Goal: Task Accomplishment & Management: Use online tool/utility

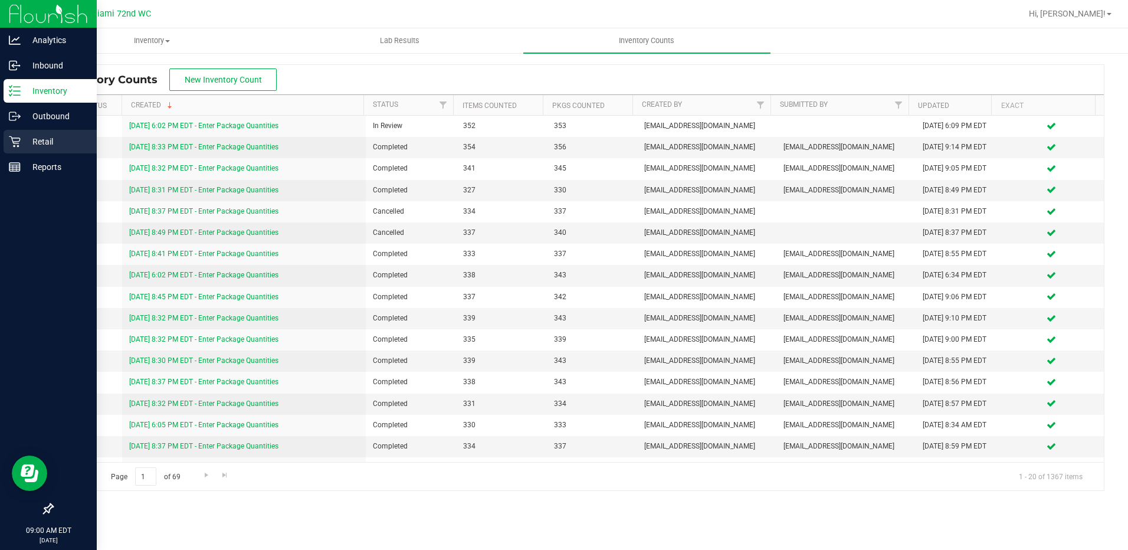
click at [18, 136] on icon at bounding box center [15, 142] width 12 height 12
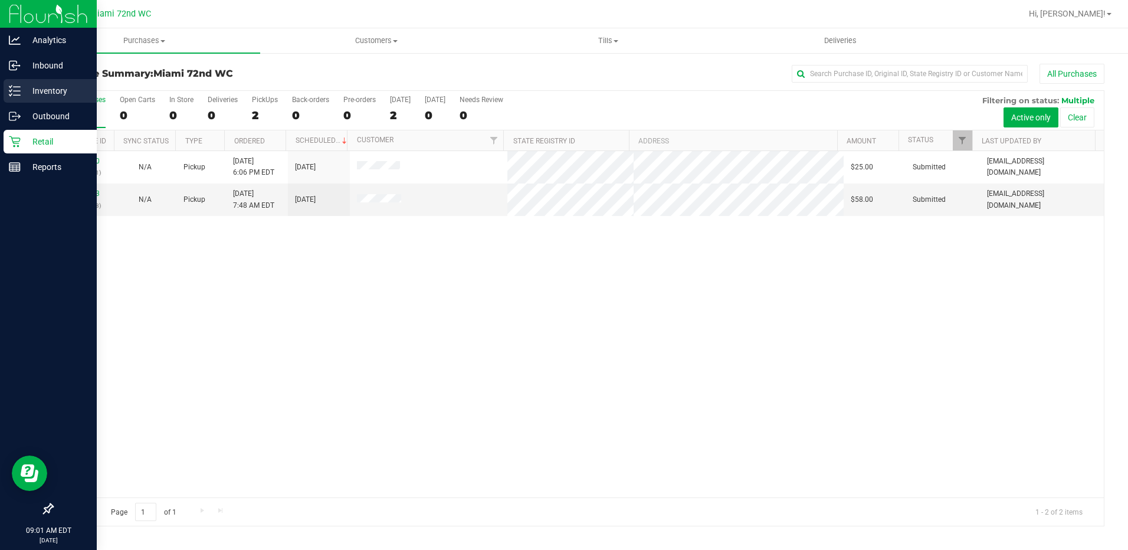
click at [51, 90] on p "Inventory" at bounding box center [56, 91] width 71 height 14
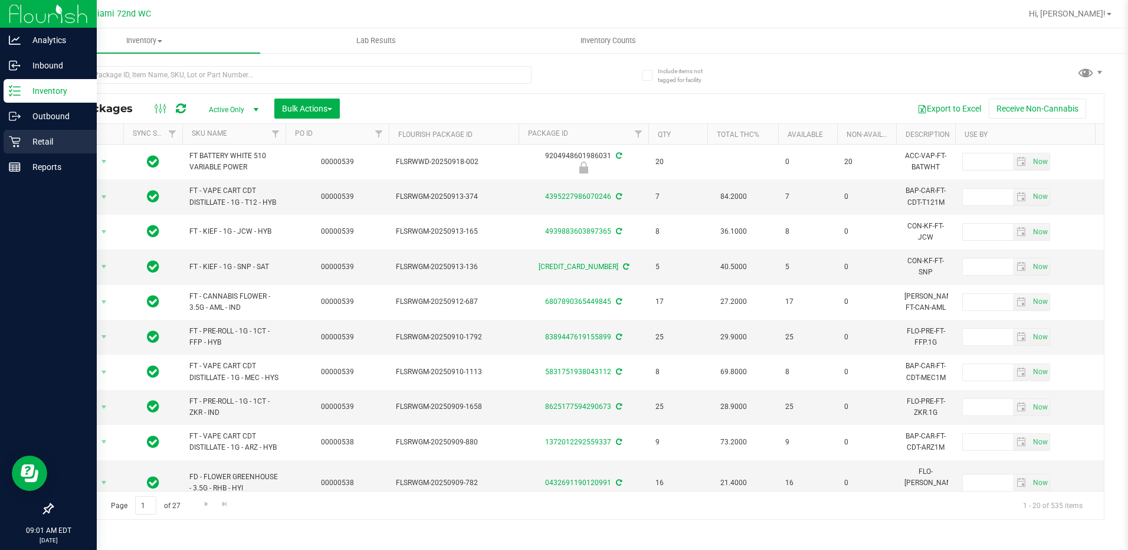
click at [20, 139] on icon at bounding box center [14, 141] width 11 height 11
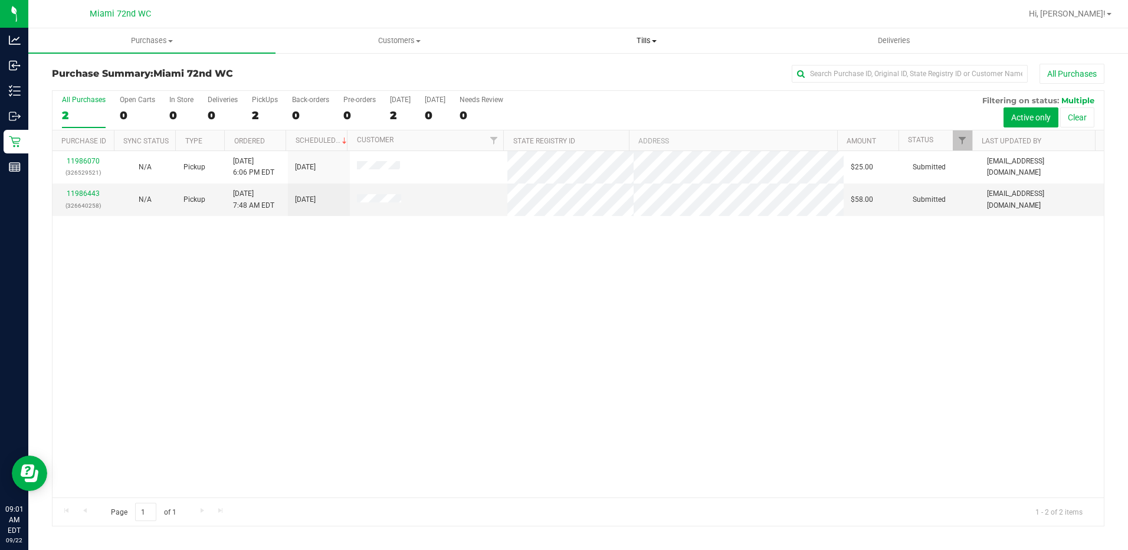
click at [652, 41] on span at bounding box center [654, 41] width 5 height 2
click at [596, 68] on span "Manage tills" at bounding box center [563, 71] width 80 height 10
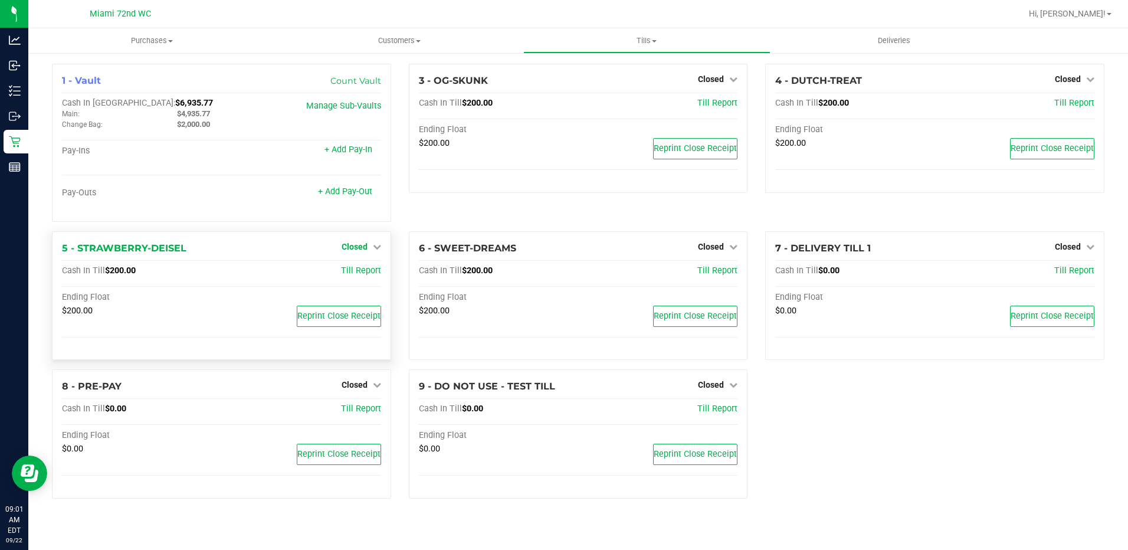
click at [358, 248] on span "Closed" at bounding box center [355, 246] width 26 height 9
click at [362, 275] on link "Open Till" at bounding box center [354, 270] width 31 height 9
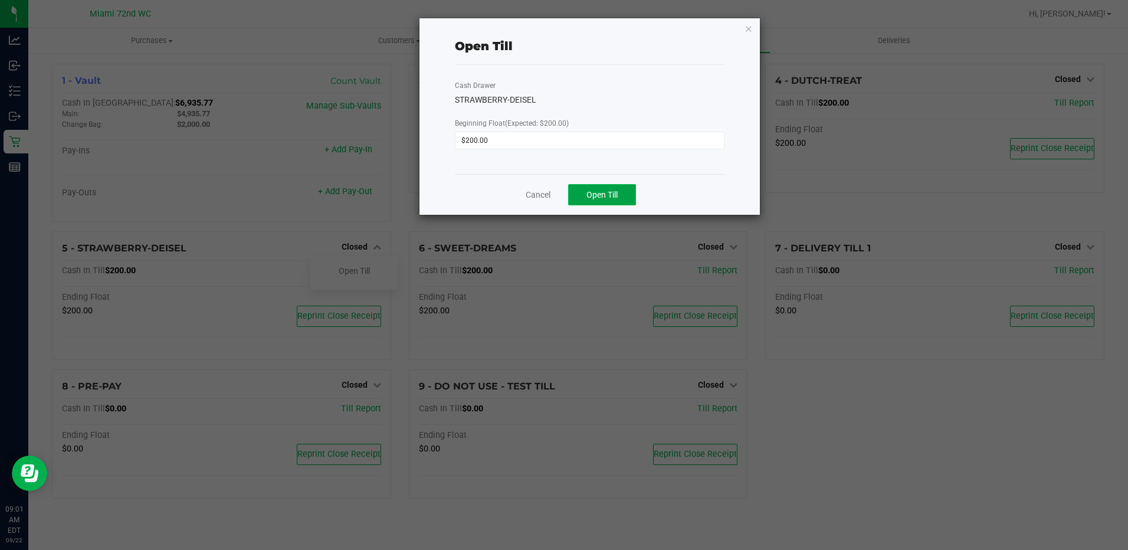
click at [605, 197] on span "Open Till" at bounding box center [601, 194] width 31 height 9
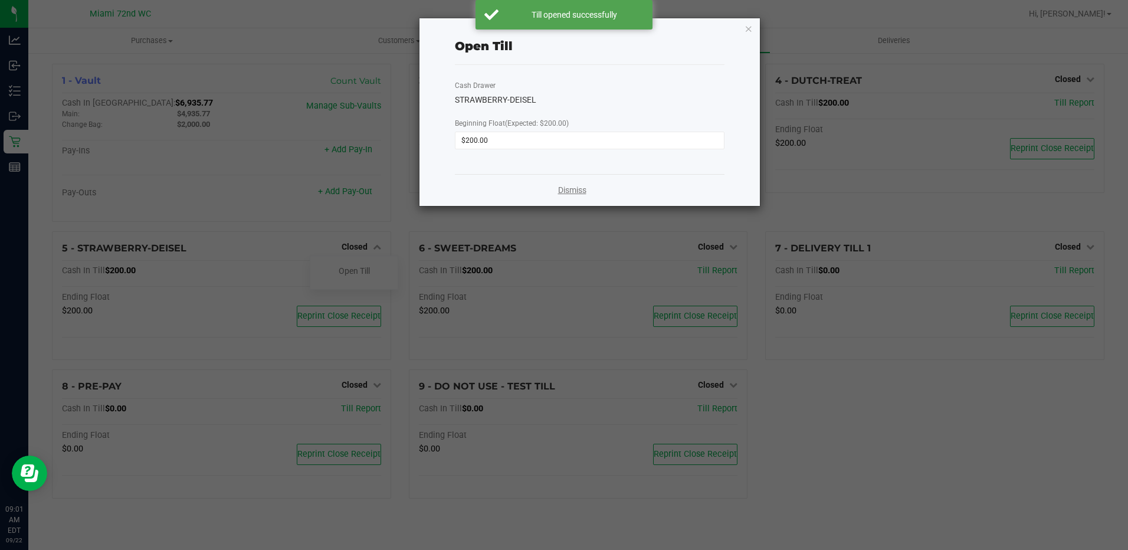
click at [582, 193] on link "Dismiss" at bounding box center [572, 190] width 28 height 12
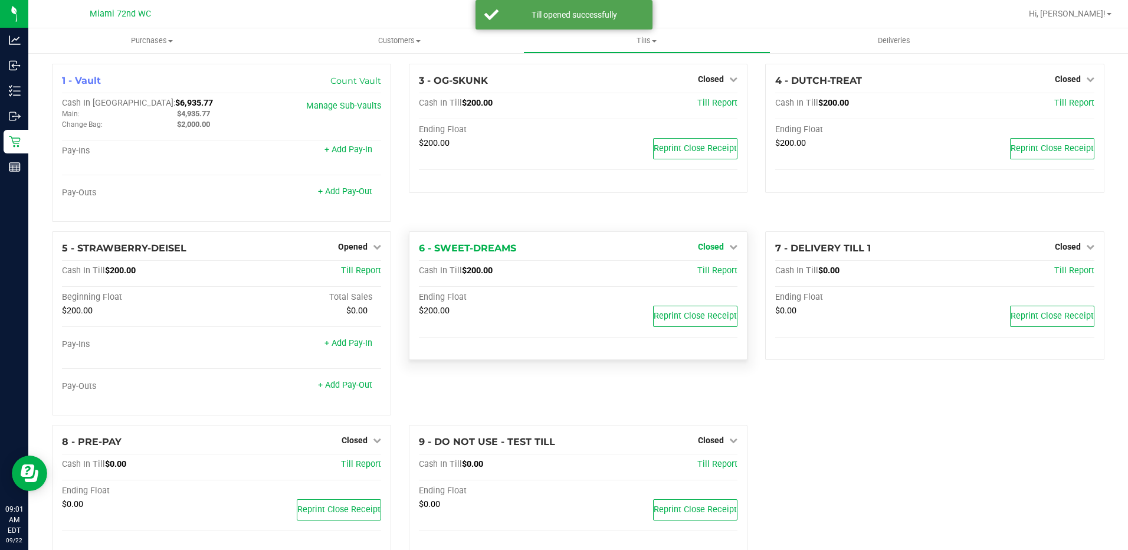
click at [720, 248] on link "Closed" at bounding box center [718, 246] width 40 height 9
click at [698, 275] on link "Open Till" at bounding box center [710, 270] width 31 height 9
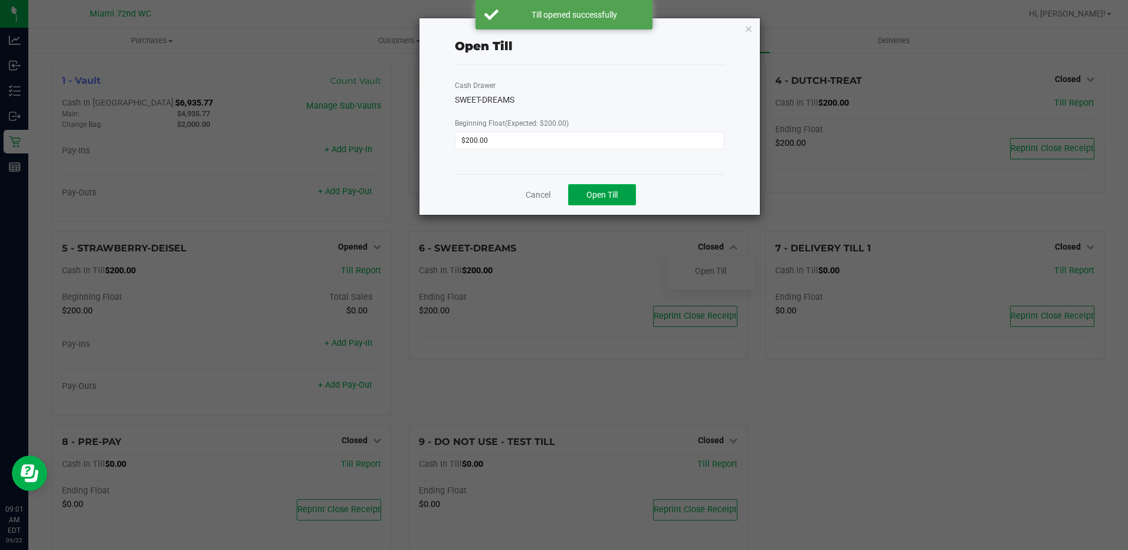
click at [611, 196] on span "Open Till" at bounding box center [601, 194] width 31 height 9
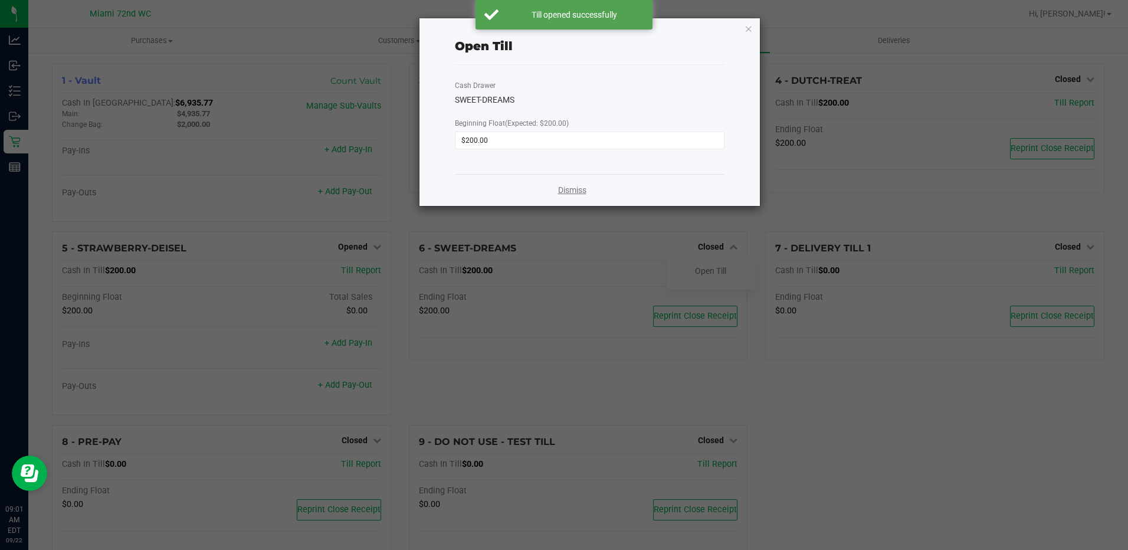
click at [571, 186] on link "Dismiss" at bounding box center [572, 190] width 28 height 12
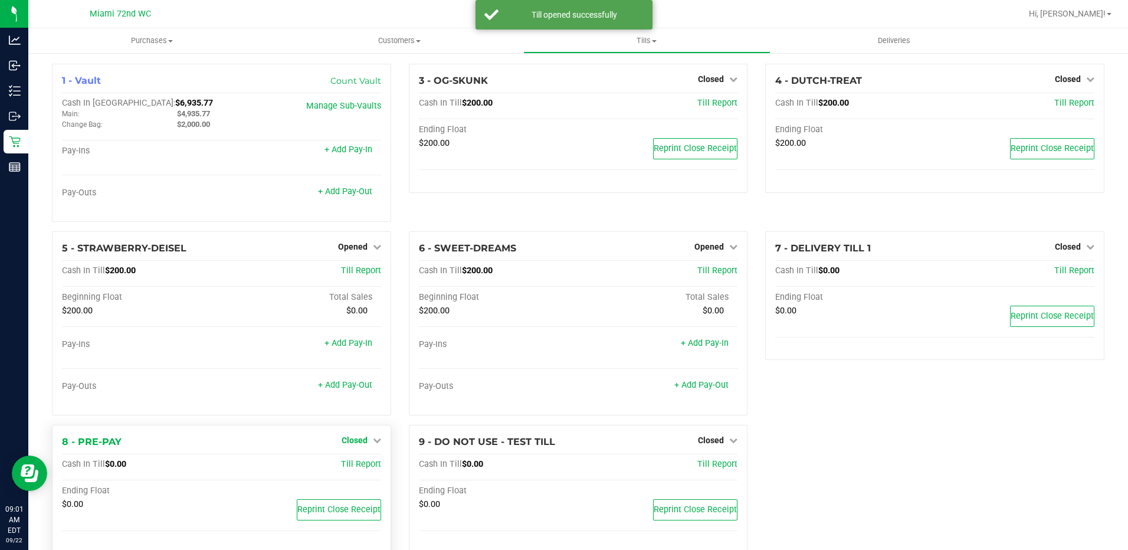
click at [360, 441] on span "Closed" at bounding box center [355, 439] width 26 height 9
click at [354, 467] on link "Open Till" at bounding box center [354, 464] width 31 height 9
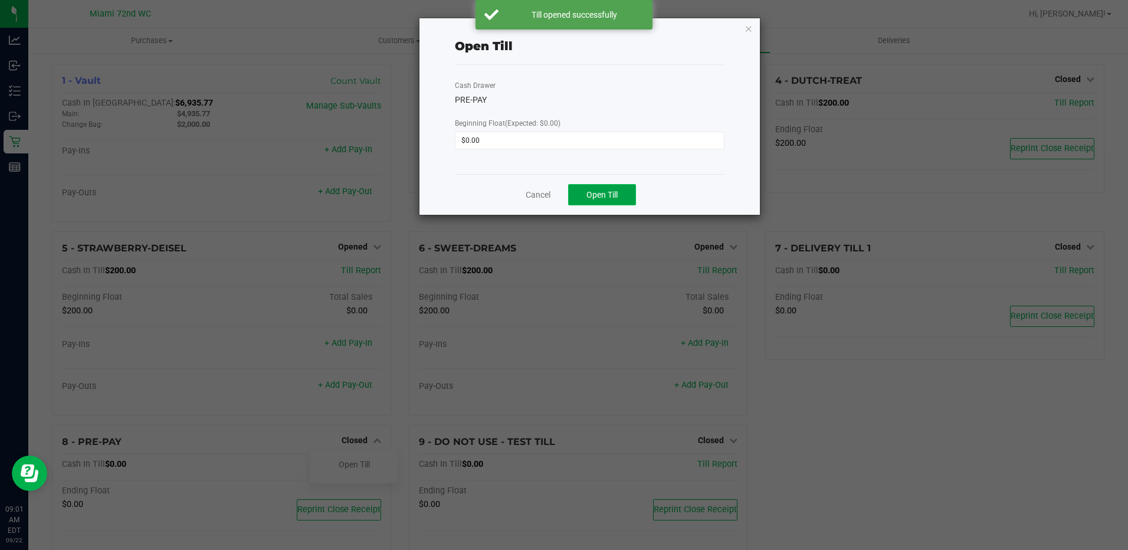
click at [599, 191] on span "Open Till" at bounding box center [601, 194] width 31 height 9
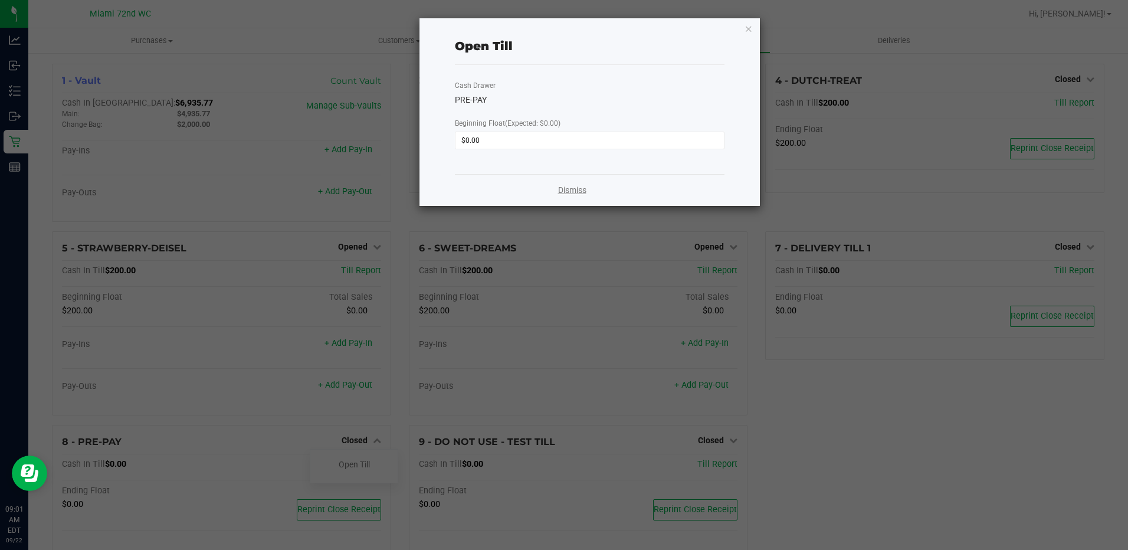
click at [566, 191] on link "Dismiss" at bounding box center [572, 190] width 28 height 12
